Goal: Transaction & Acquisition: Subscribe to service/newsletter

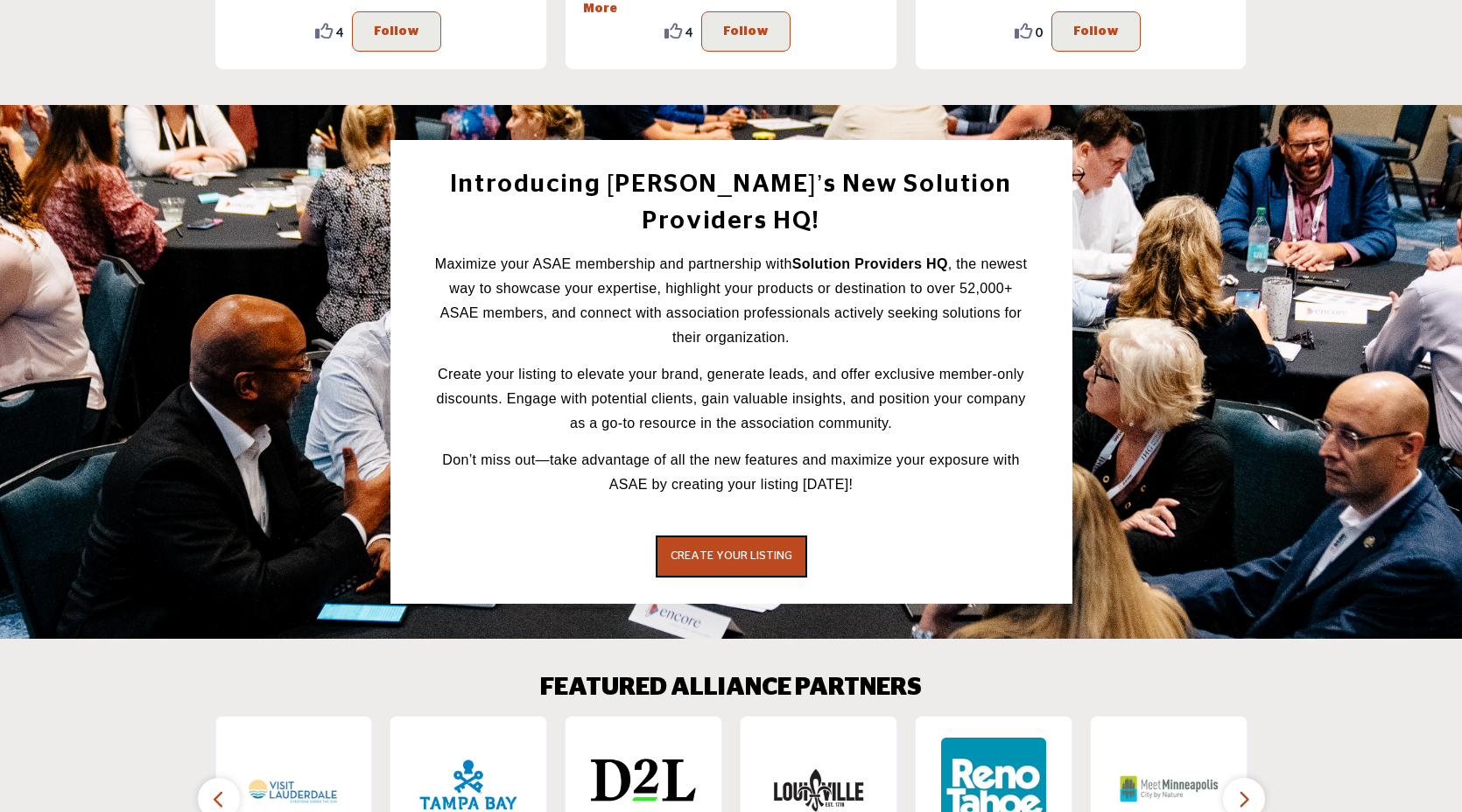
scroll to position [2227, 0]
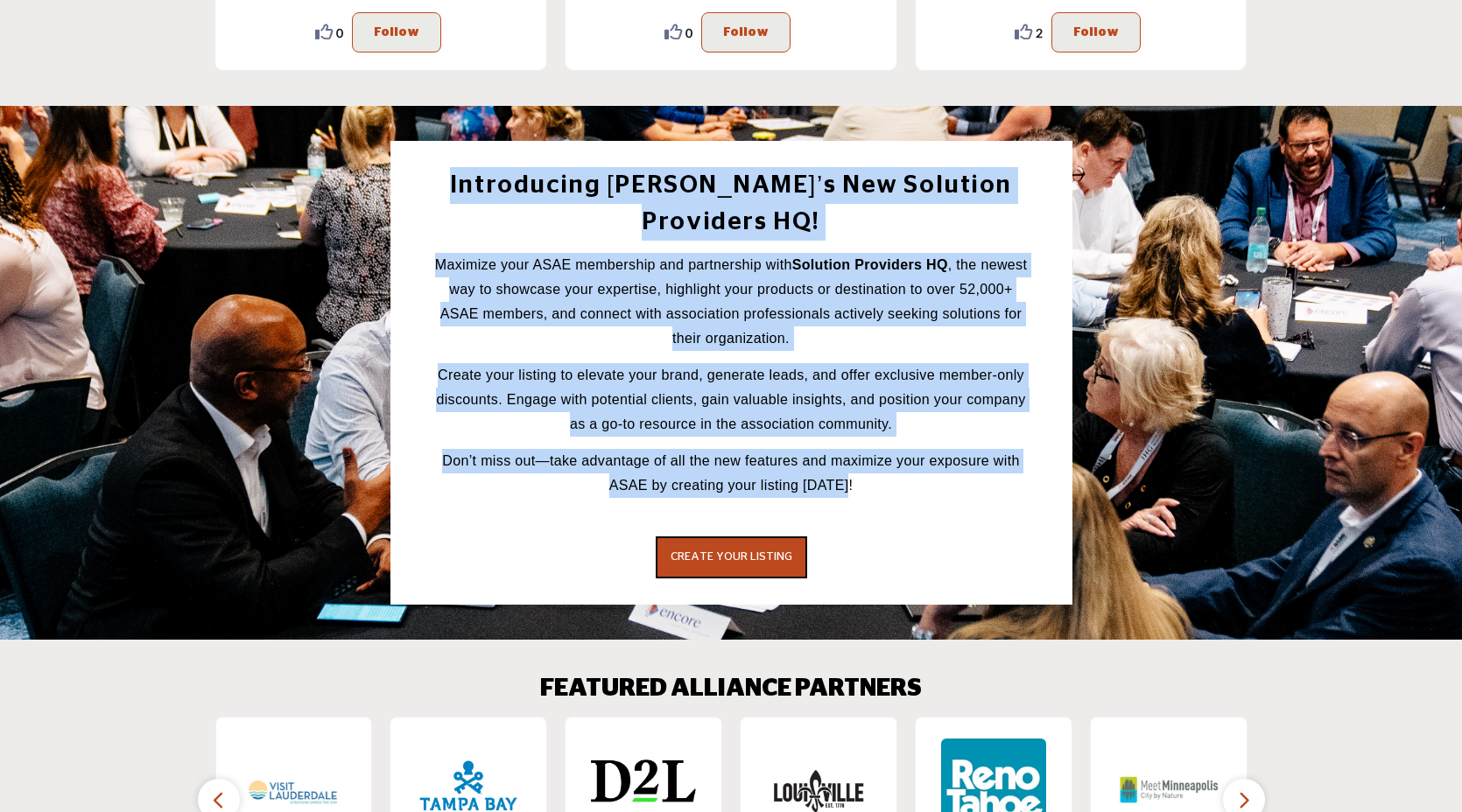
drag, startPoint x: 436, startPoint y: 183, endPoint x: 874, endPoint y: 455, distance: 515.6
click at [874, 457] on div "Introducing ASAE’s New Solution Providers HQ! Maximize your ASAE membership and…" at bounding box center [731, 331] width 603 height 330
copy div "Introducing ASAE’s New Solution Providers HQ! Maximize your ASAE membership and…"
click at [768, 551] on span "CREATE YOUR LISTING" at bounding box center [731, 557] width 122 height 12
